Goal: Transaction & Acquisition: Obtain resource

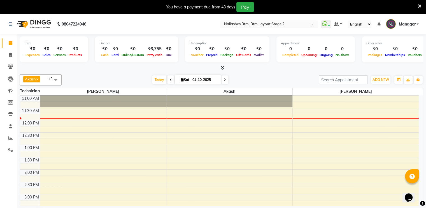
click at [418, 5] on icon at bounding box center [420, 6] width 4 height 5
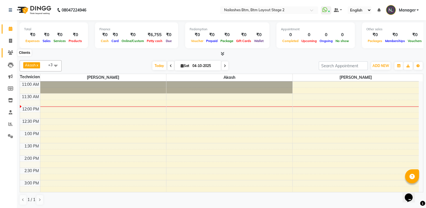
click at [8, 50] on icon at bounding box center [10, 52] width 5 height 4
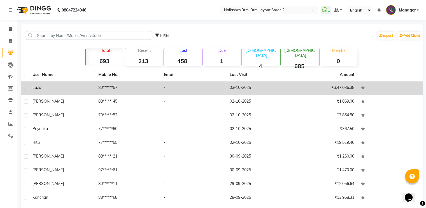
click at [51, 89] on div "Luzo" at bounding box center [61, 88] width 59 height 6
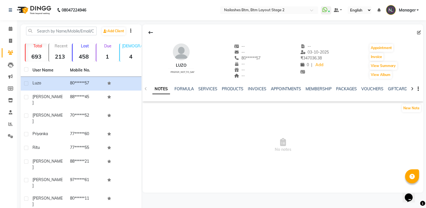
click at [255, 85] on div "NOTES FORMULA SERVICES PRODUCTS INVOICES APPOINTMENTS MEMBERSHIP PACKAGES VOUCH…" at bounding box center [283, 88] width 281 height 19
click at [255, 87] on link "INVOICES" at bounding box center [257, 88] width 18 height 5
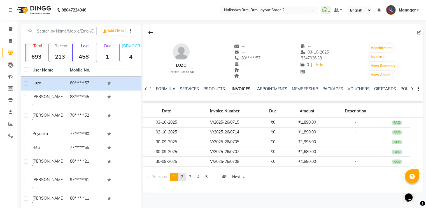
click at [183, 176] on span "2" at bounding box center [182, 176] width 2 height 5
click at [191, 177] on span "3" at bounding box center [190, 176] width 2 height 5
click at [10, 28] on icon at bounding box center [11, 29] width 4 height 4
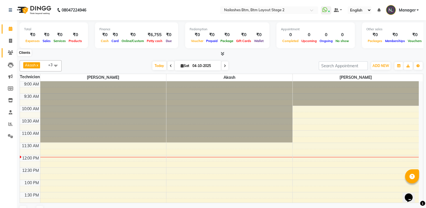
click at [8, 51] on icon at bounding box center [10, 52] width 5 height 4
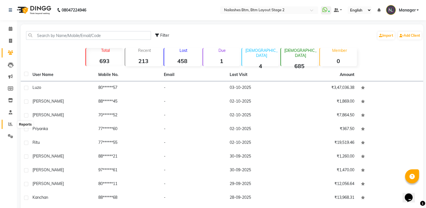
click at [9, 124] on icon at bounding box center [10, 124] width 4 height 4
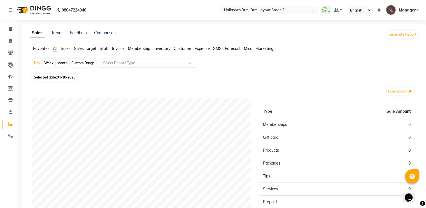
click at [120, 48] on span "Invoice" at bounding box center [118, 48] width 13 height 5
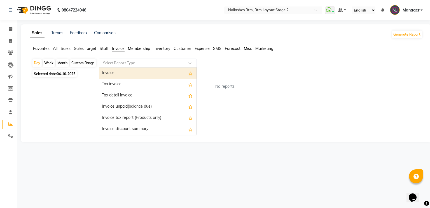
click at [118, 62] on input "text" at bounding box center [142, 63] width 81 height 6
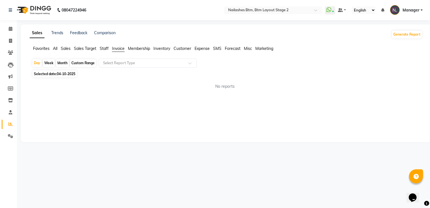
click at [83, 61] on div "Custom Range" at bounding box center [83, 63] width 26 height 8
select select "10"
select select "2025"
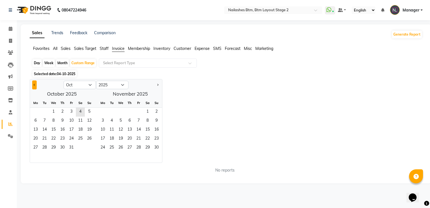
click at [33, 85] on button "Previous month" at bounding box center [34, 84] width 4 height 9
select select "9"
click at [35, 113] on span "1" at bounding box center [35, 112] width 9 height 9
click at [45, 148] on span "30" at bounding box center [44, 147] width 9 height 9
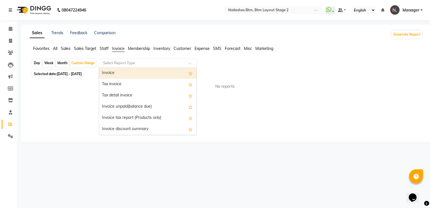
click at [159, 64] on input "text" at bounding box center [142, 63] width 81 height 6
click at [150, 74] on div "Invoice" at bounding box center [147, 72] width 97 height 11
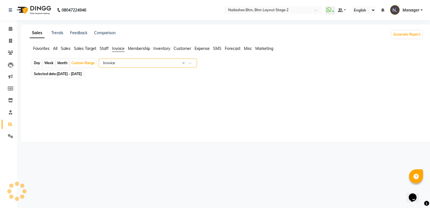
select select "full_report"
select select "csv"
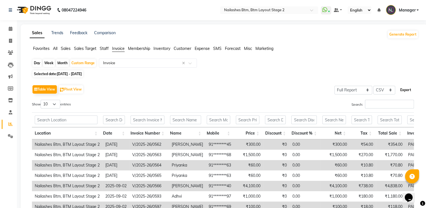
click at [408, 89] on button "Export" at bounding box center [405, 90] width 15 height 10
